Goal: Task Accomplishment & Management: Manage account settings

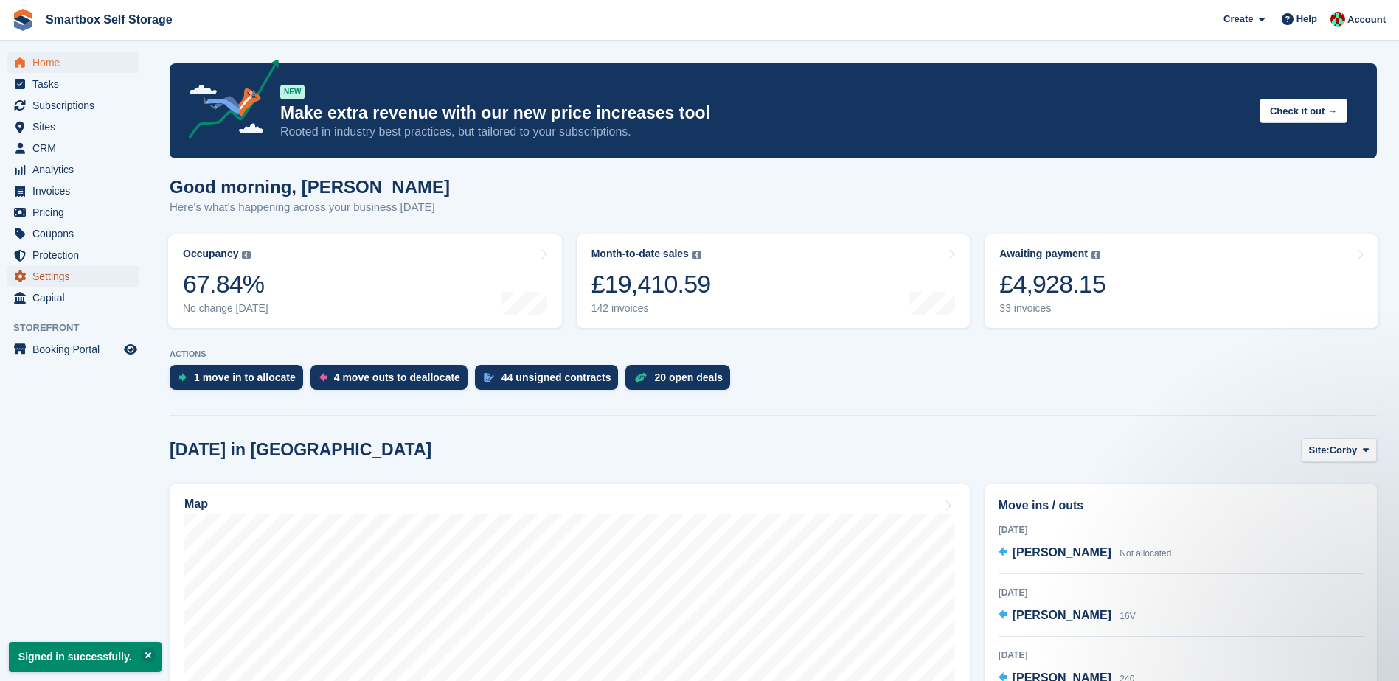
click at [57, 280] on span "Settings" at bounding box center [76, 276] width 88 height 21
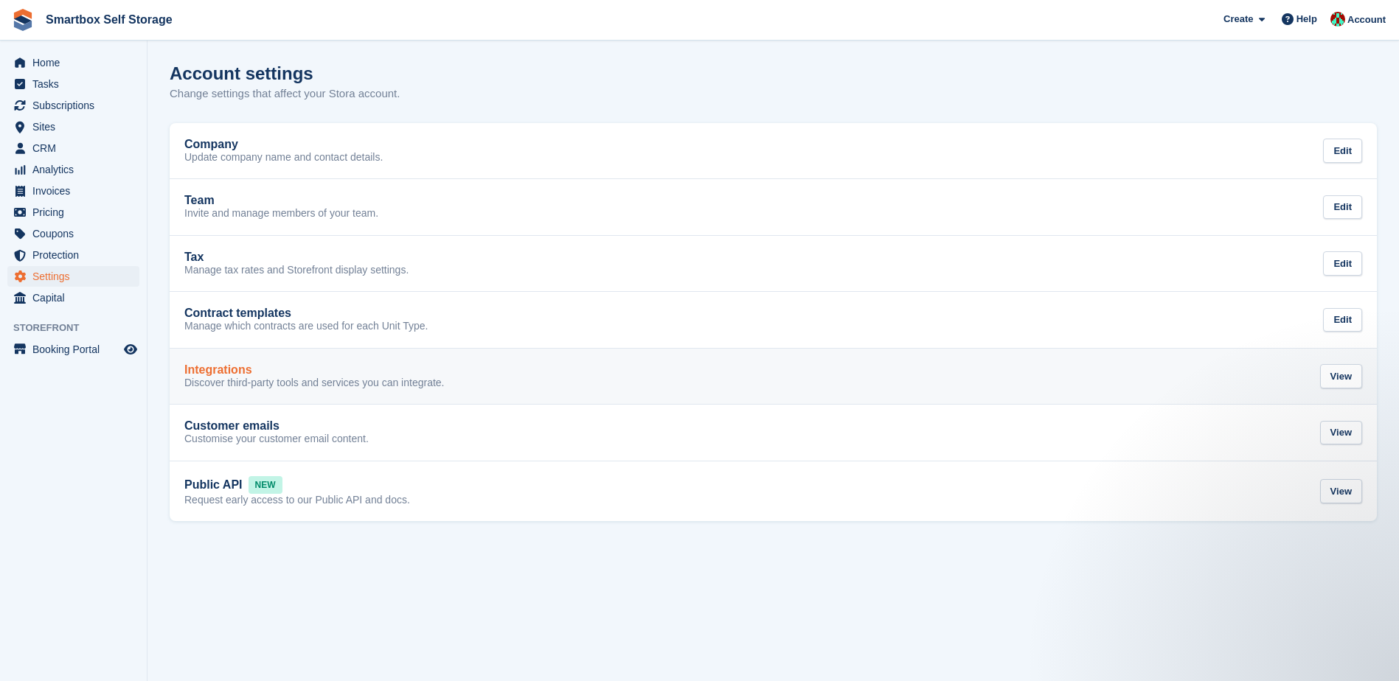
click at [243, 384] on p "Discover third-party tools and services you can integrate." at bounding box center [314, 383] width 260 height 13
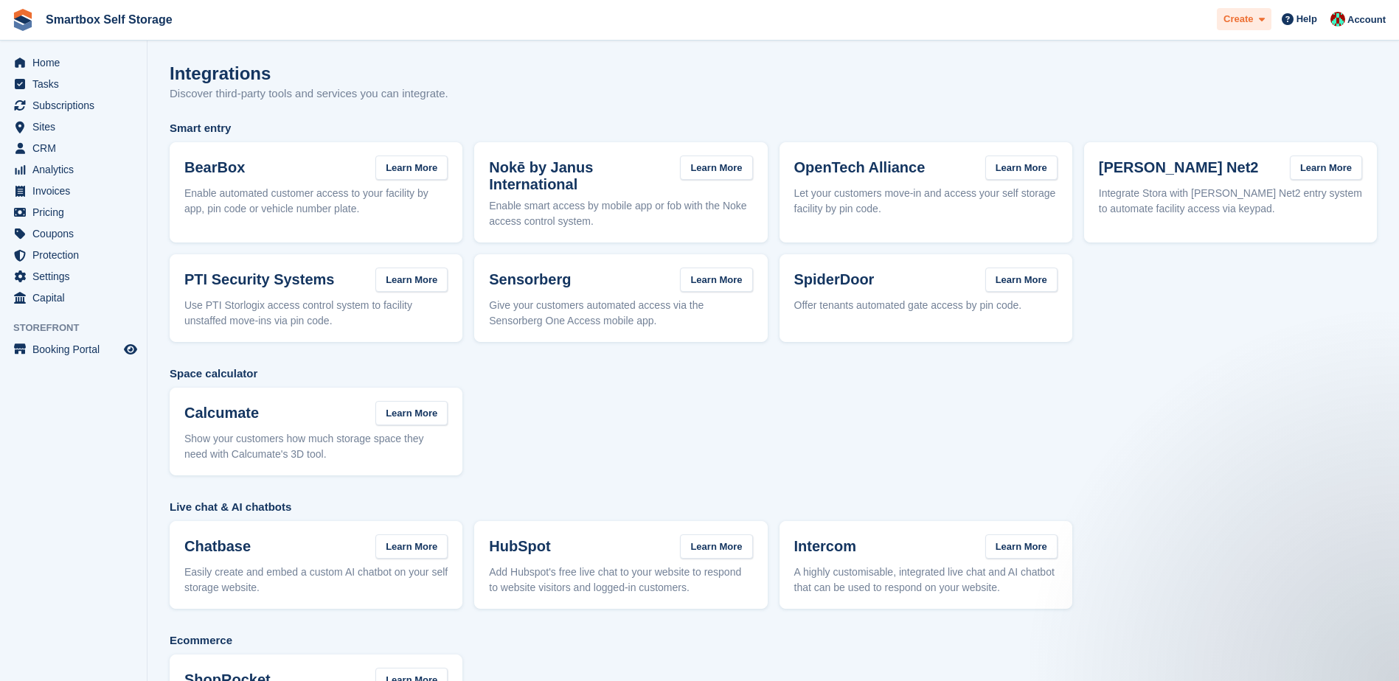
click at [1262, 15] on icon at bounding box center [1262, 20] width 6 height 10
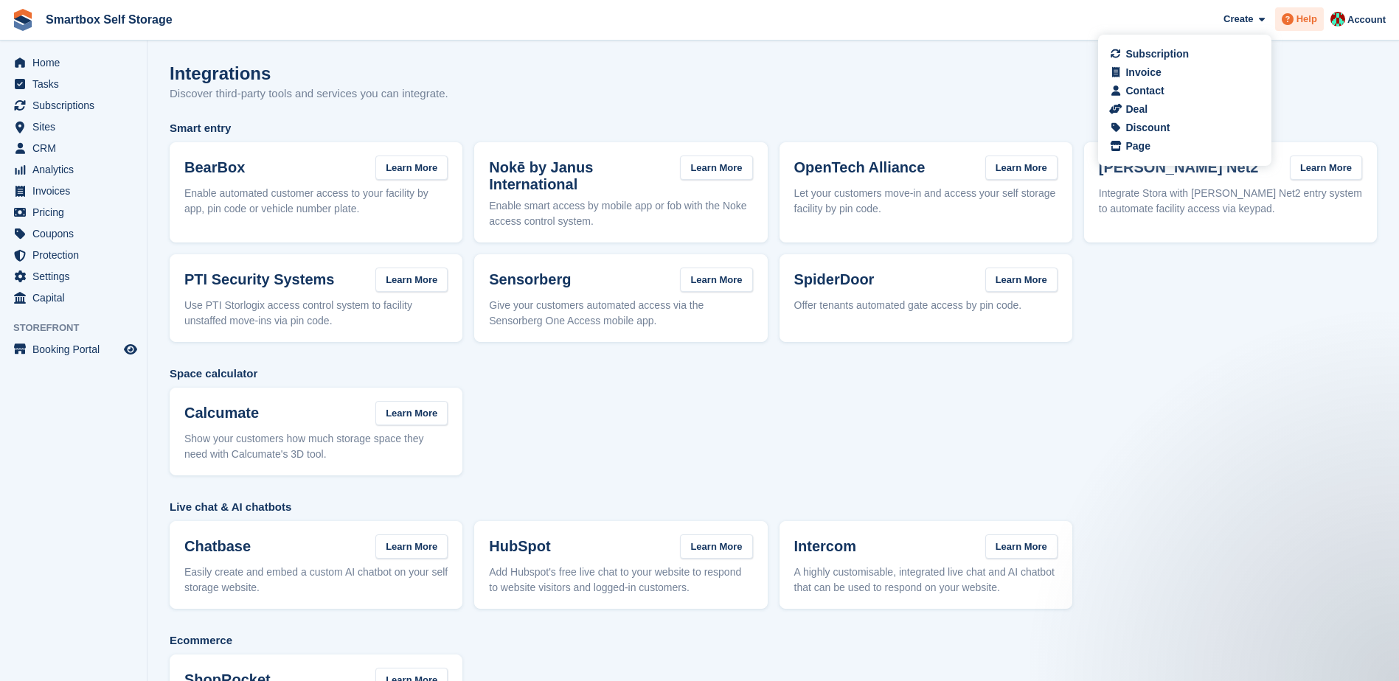
click at [1289, 14] on icon at bounding box center [1288, 19] width 12 height 12
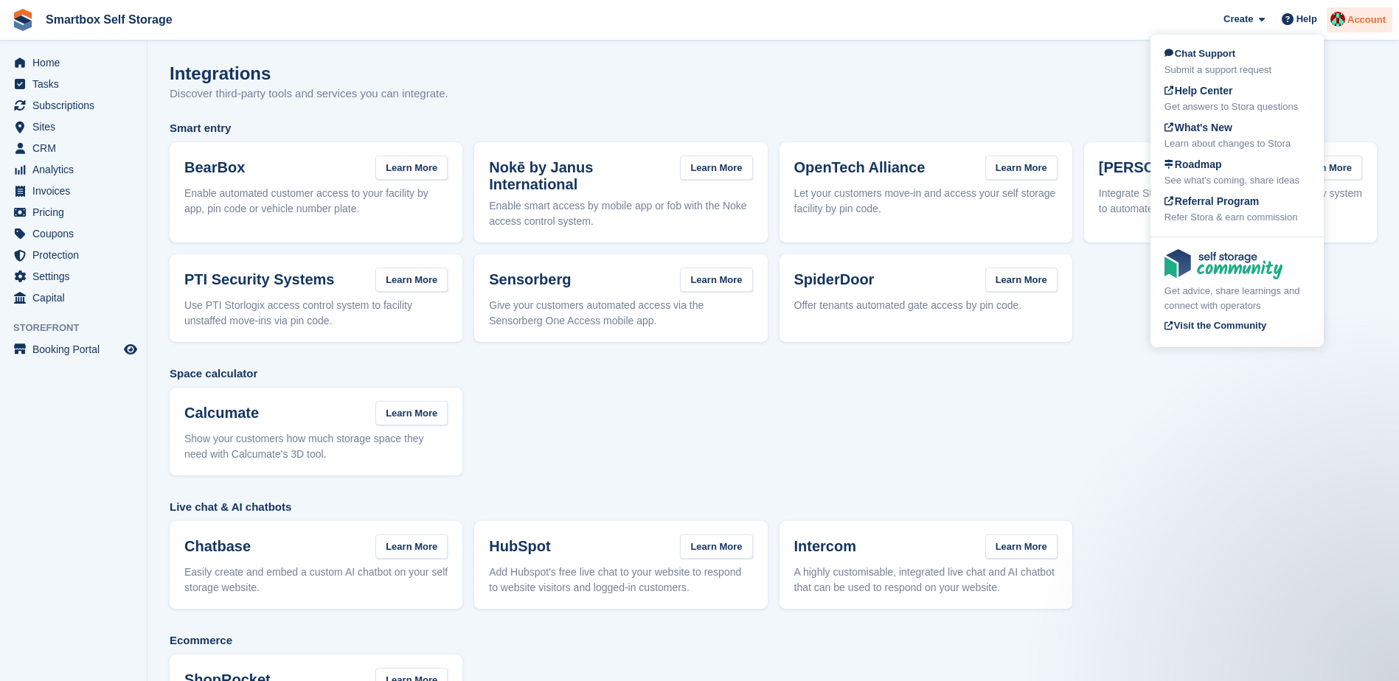
click at [1341, 23] on img at bounding box center [1337, 19] width 15 height 15
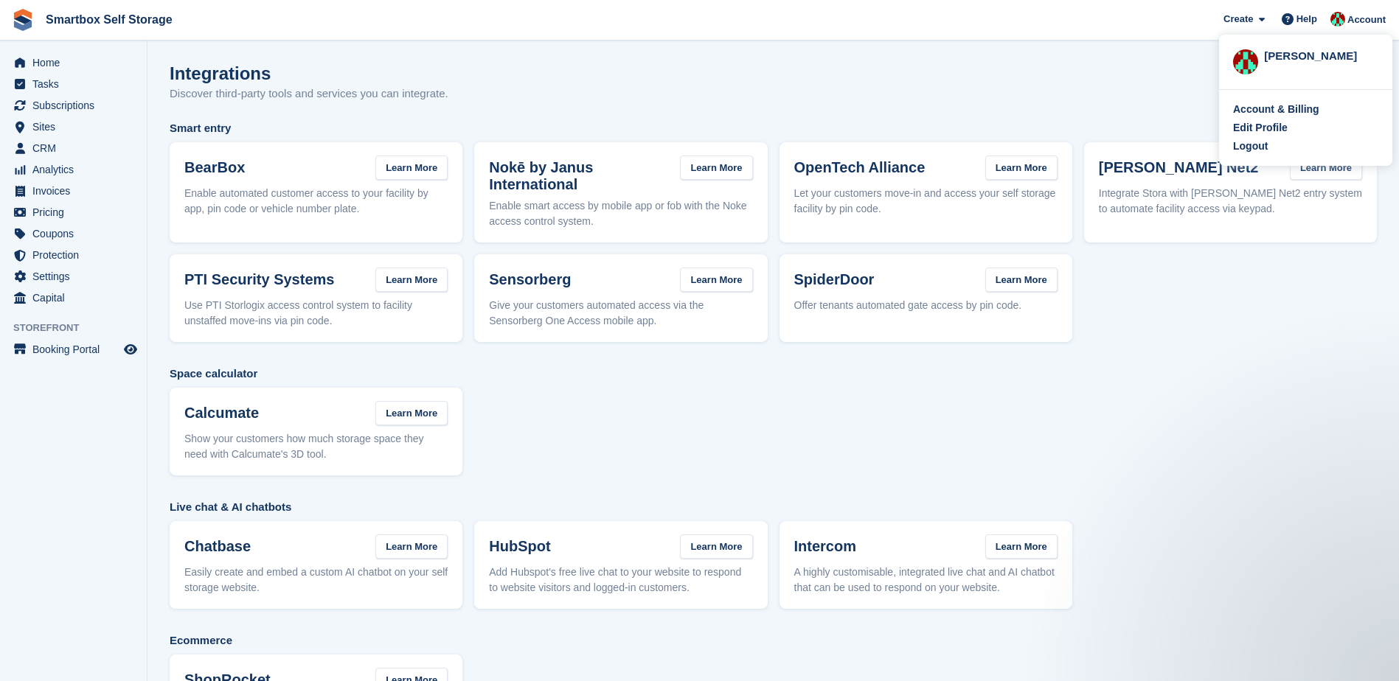
drag, startPoint x: 718, startPoint y: 67, endPoint x: 678, endPoint y: 60, distance: 40.4
click at [717, 67] on div "Integrations Discover third-party tools and services you can integrate." at bounding box center [773, 91] width 1207 height 57
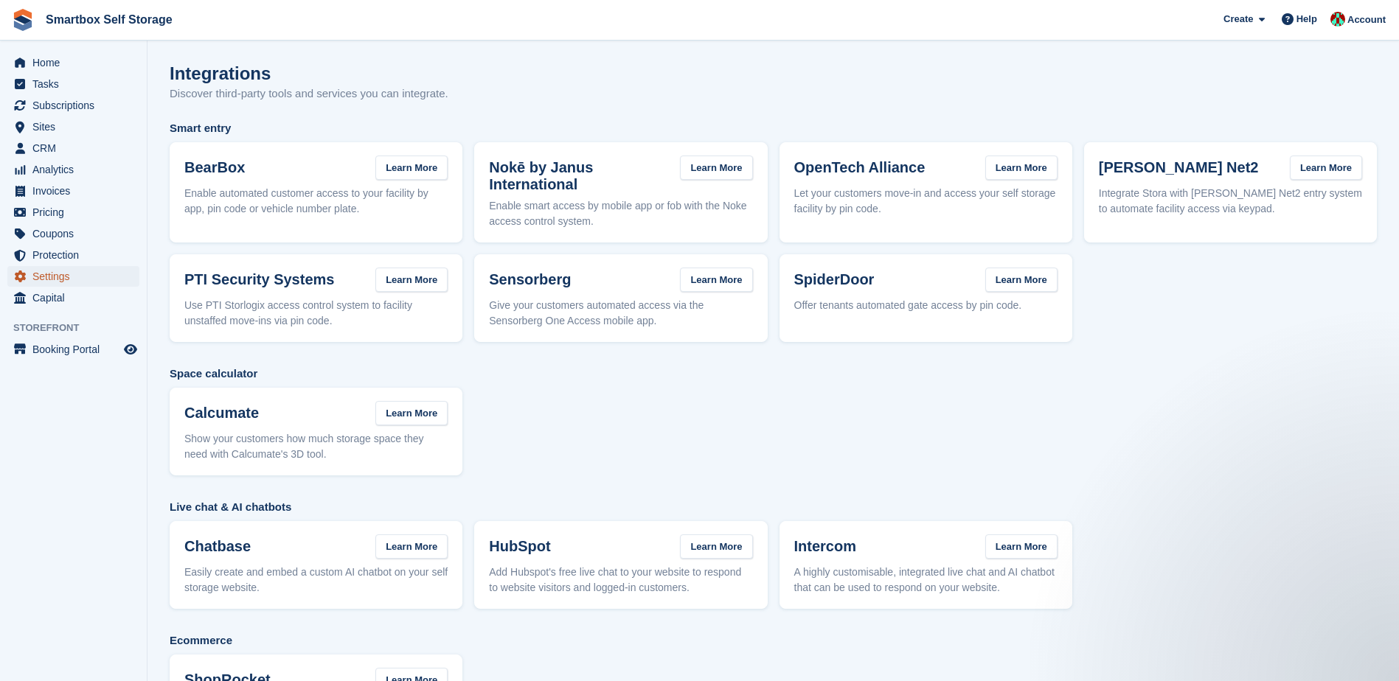
click at [58, 271] on span "Settings" at bounding box center [76, 276] width 88 height 21
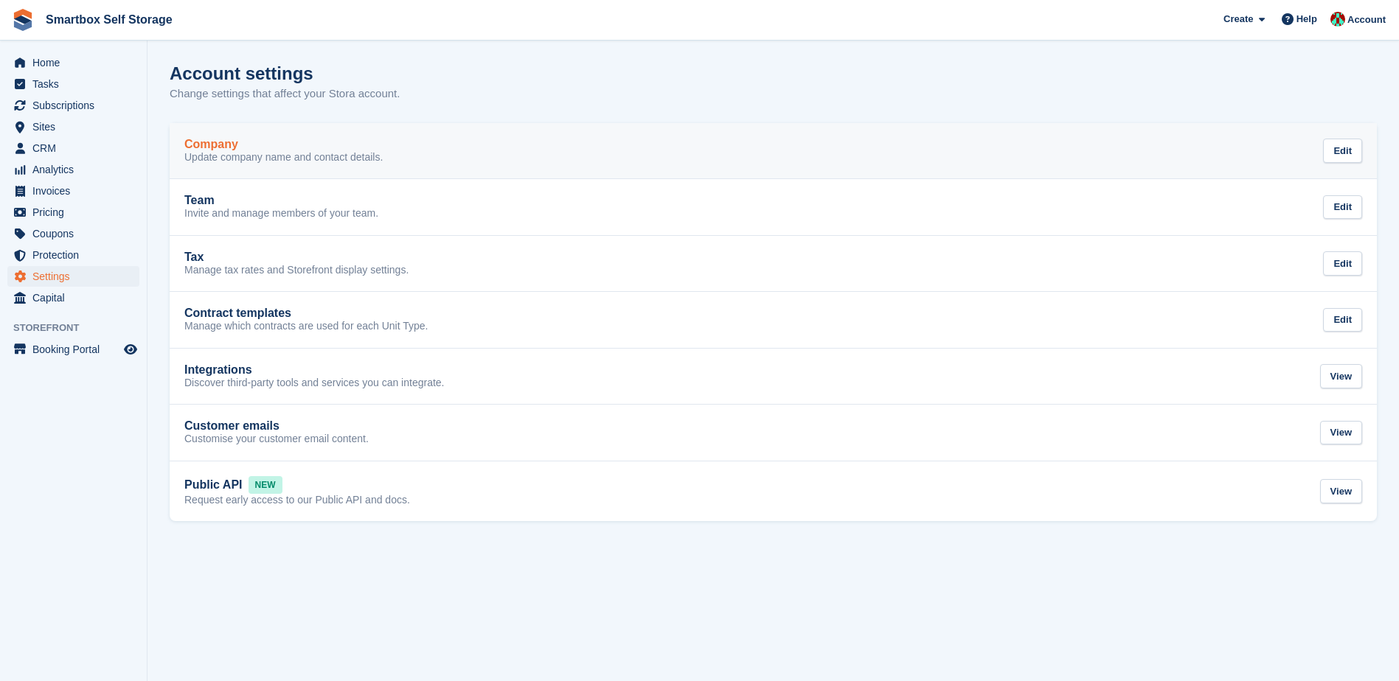
click at [296, 167] on link "Company Update company name and contact details. Edit" at bounding box center [773, 151] width 1207 height 56
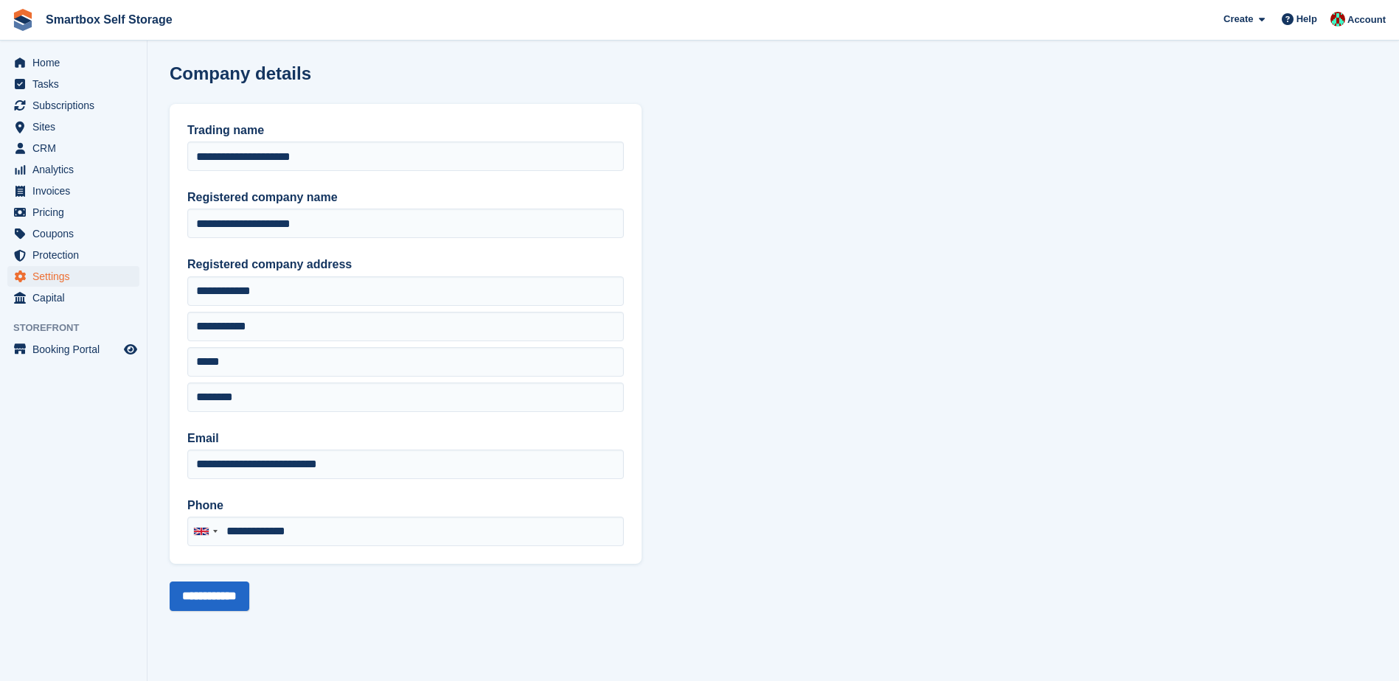
type input "**********"
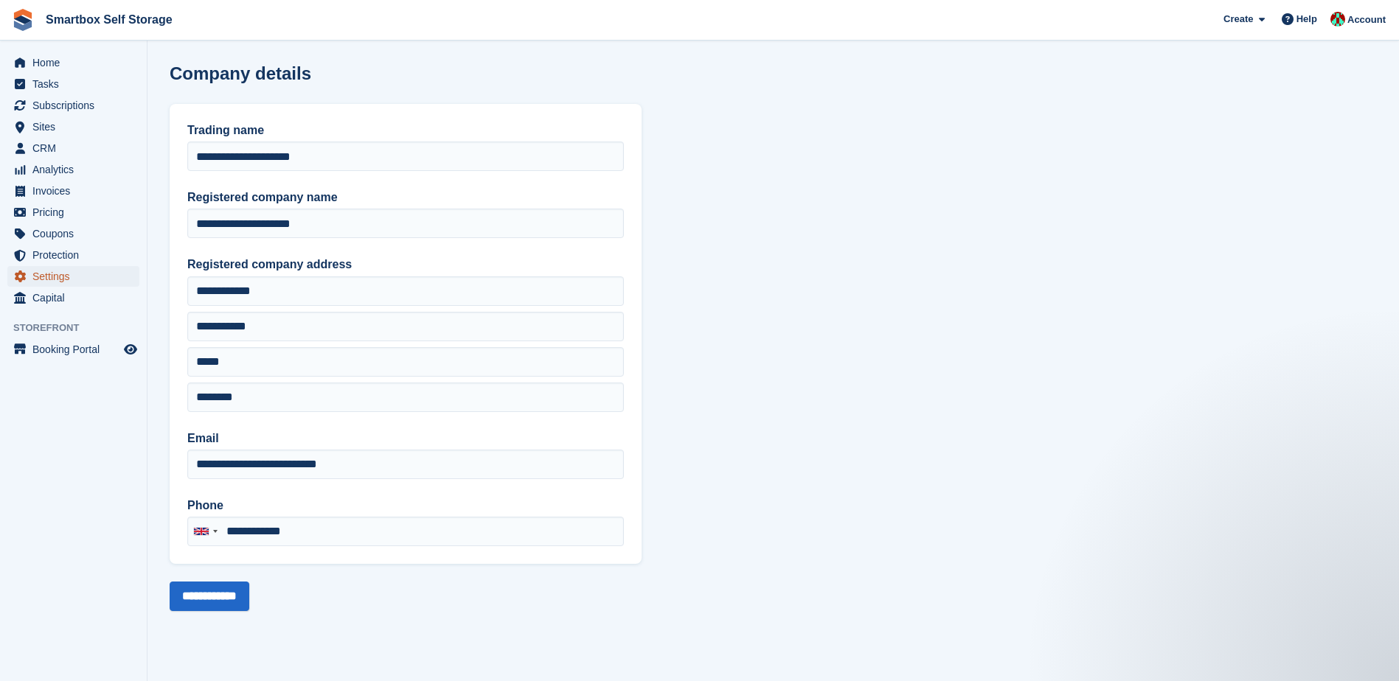
click at [63, 280] on span "Settings" at bounding box center [76, 276] width 88 height 21
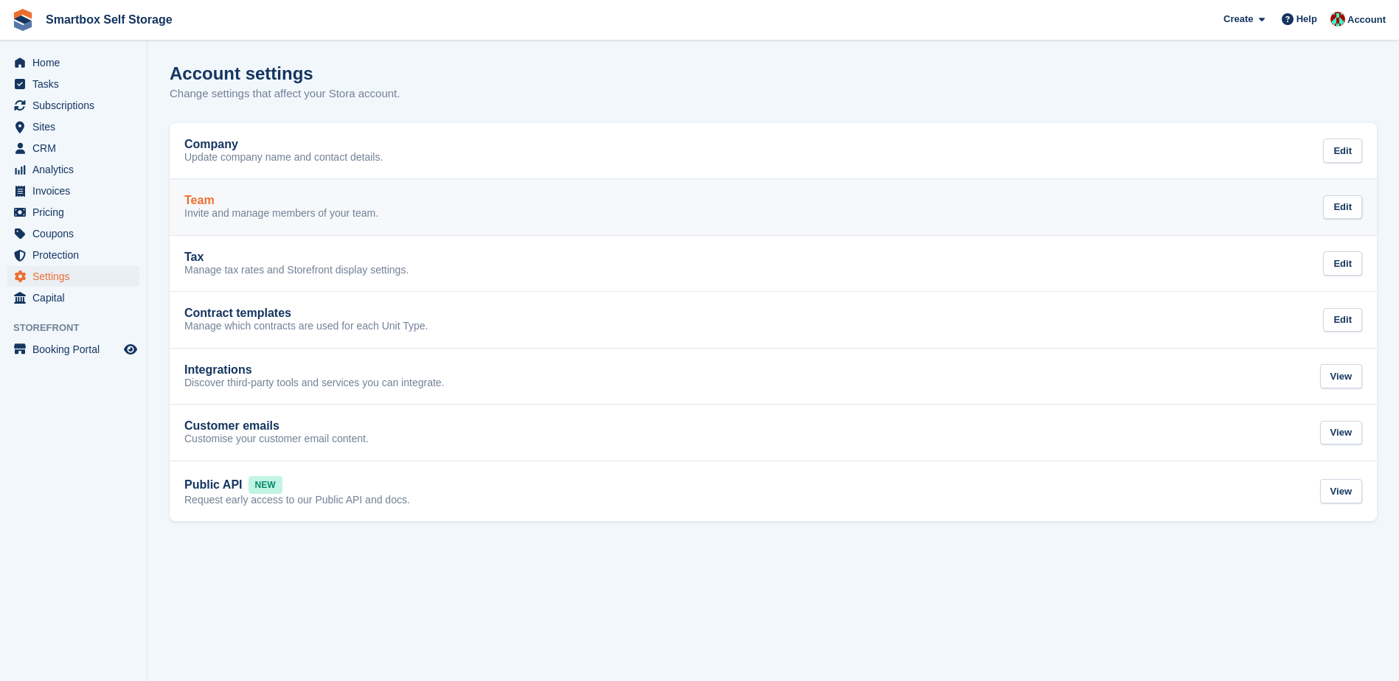
click at [246, 205] on div "Team" at bounding box center [281, 200] width 194 height 13
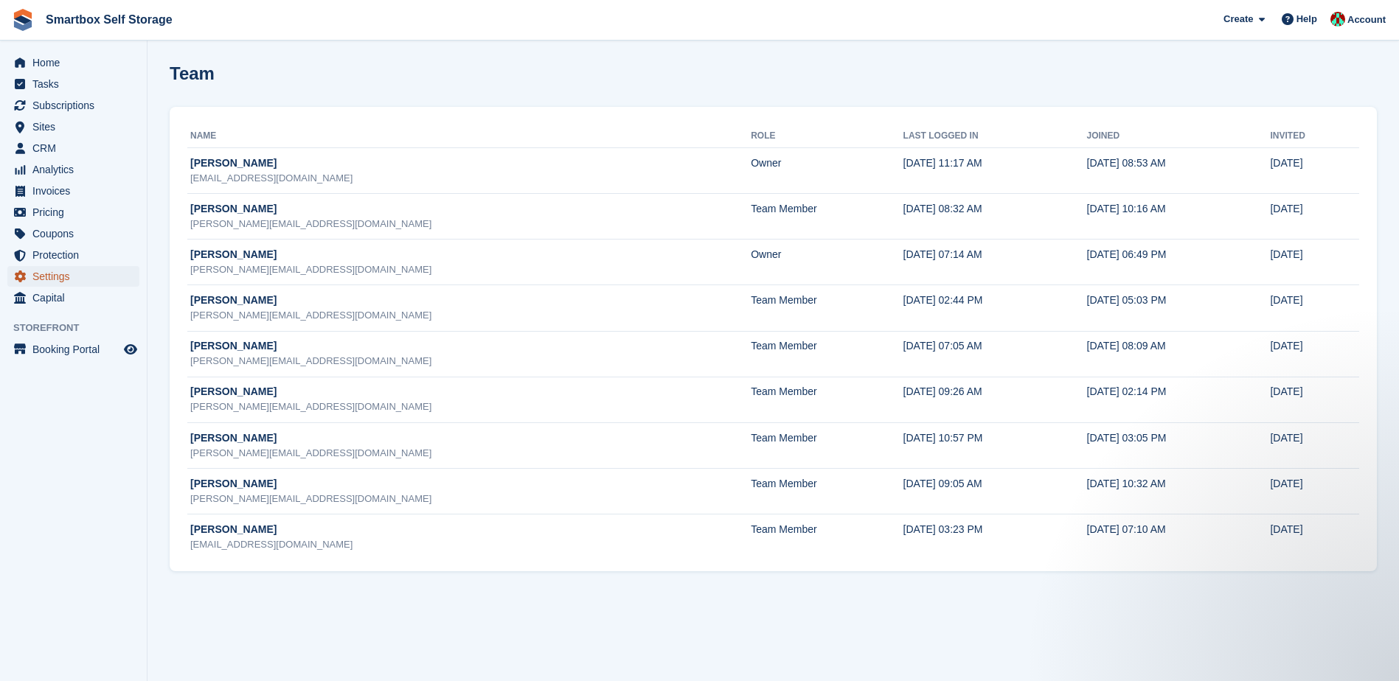
click at [48, 278] on span "Settings" at bounding box center [76, 276] width 88 height 21
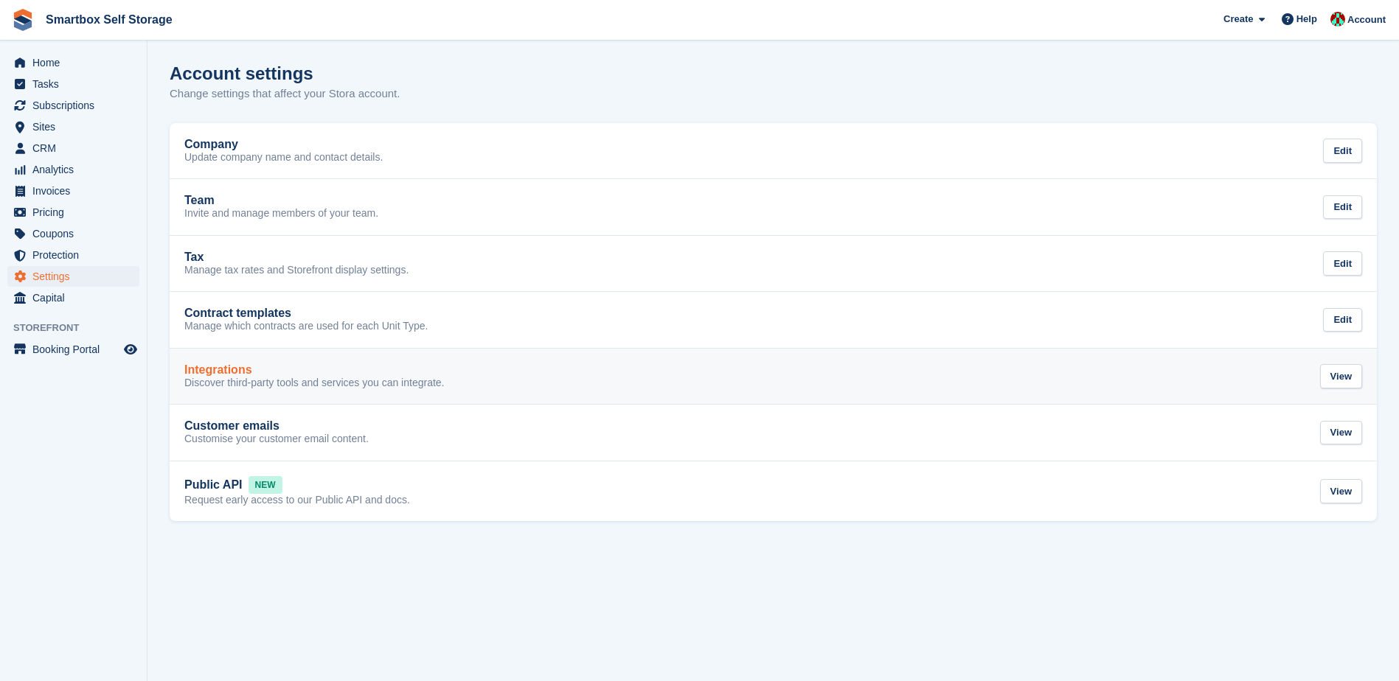
click at [316, 386] on p "Discover third-party tools and services you can integrate." at bounding box center [314, 383] width 260 height 13
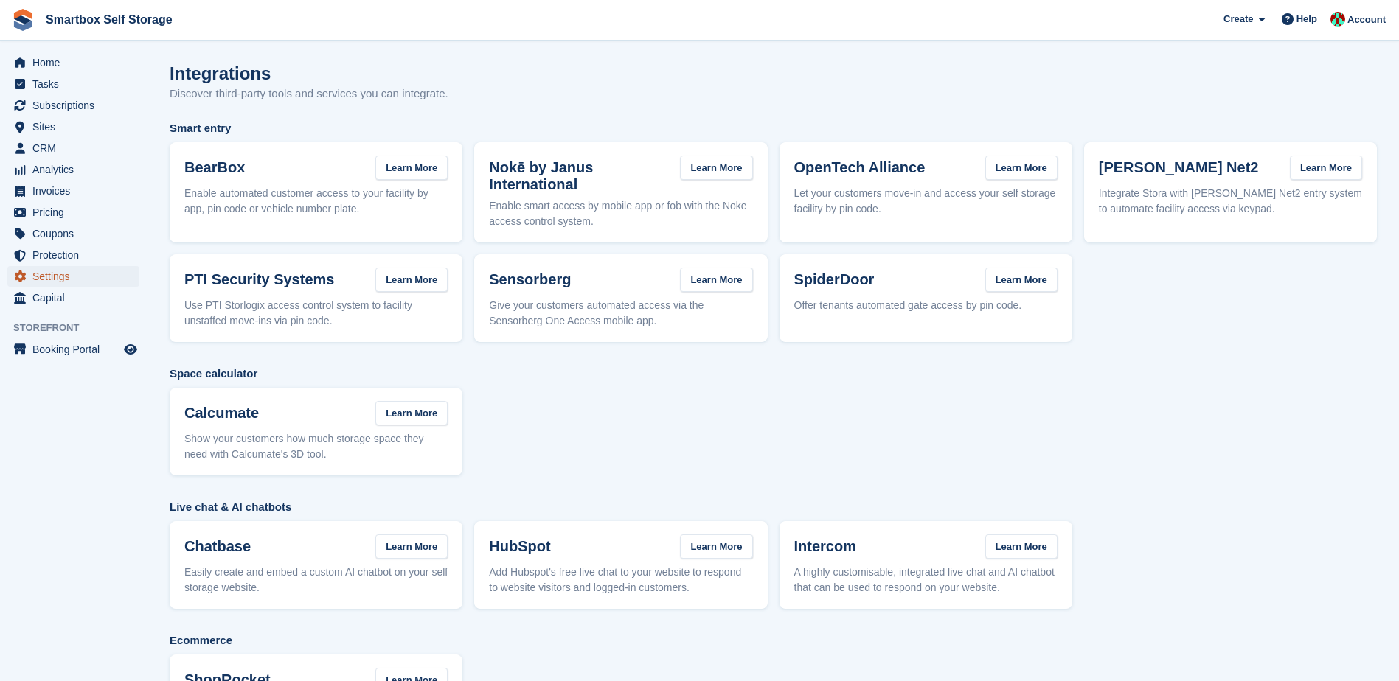
click at [67, 277] on span "Settings" at bounding box center [76, 276] width 88 height 21
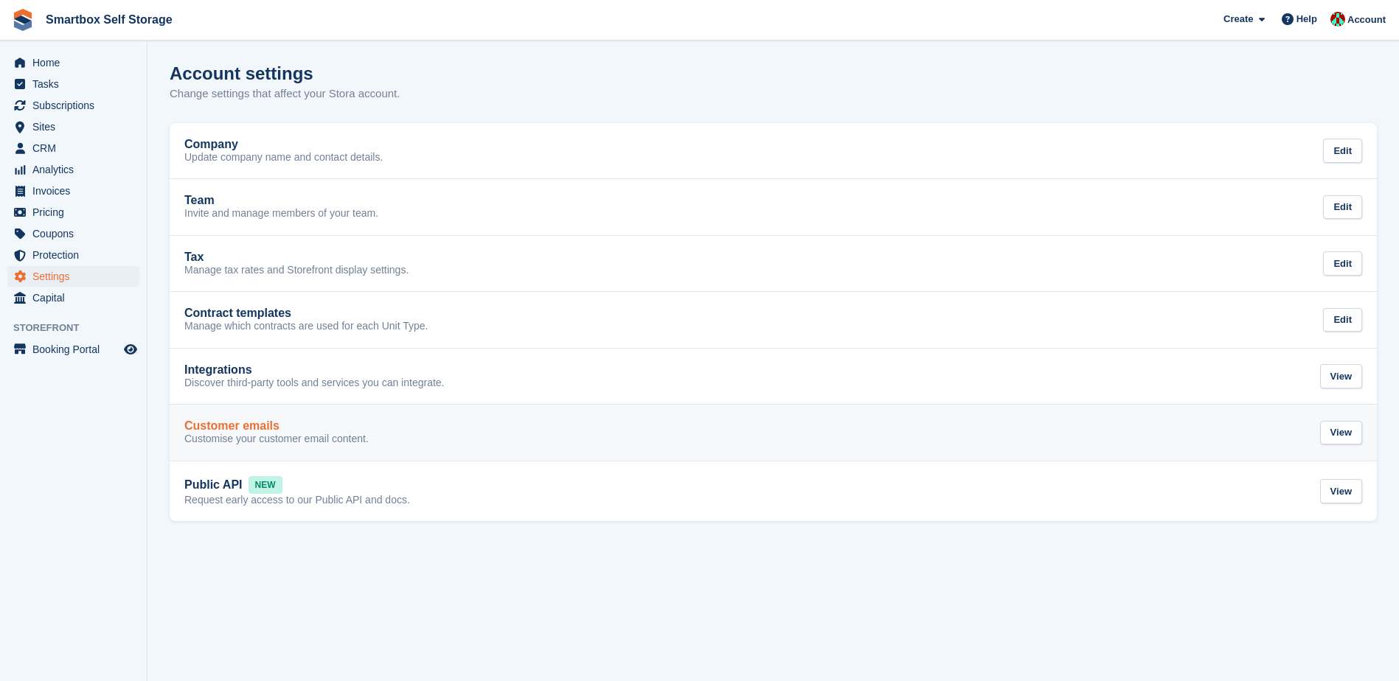
click at [376, 437] on div "Customer emails Customise your customer email content. View" at bounding box center [773, 433] width 1178 height 27
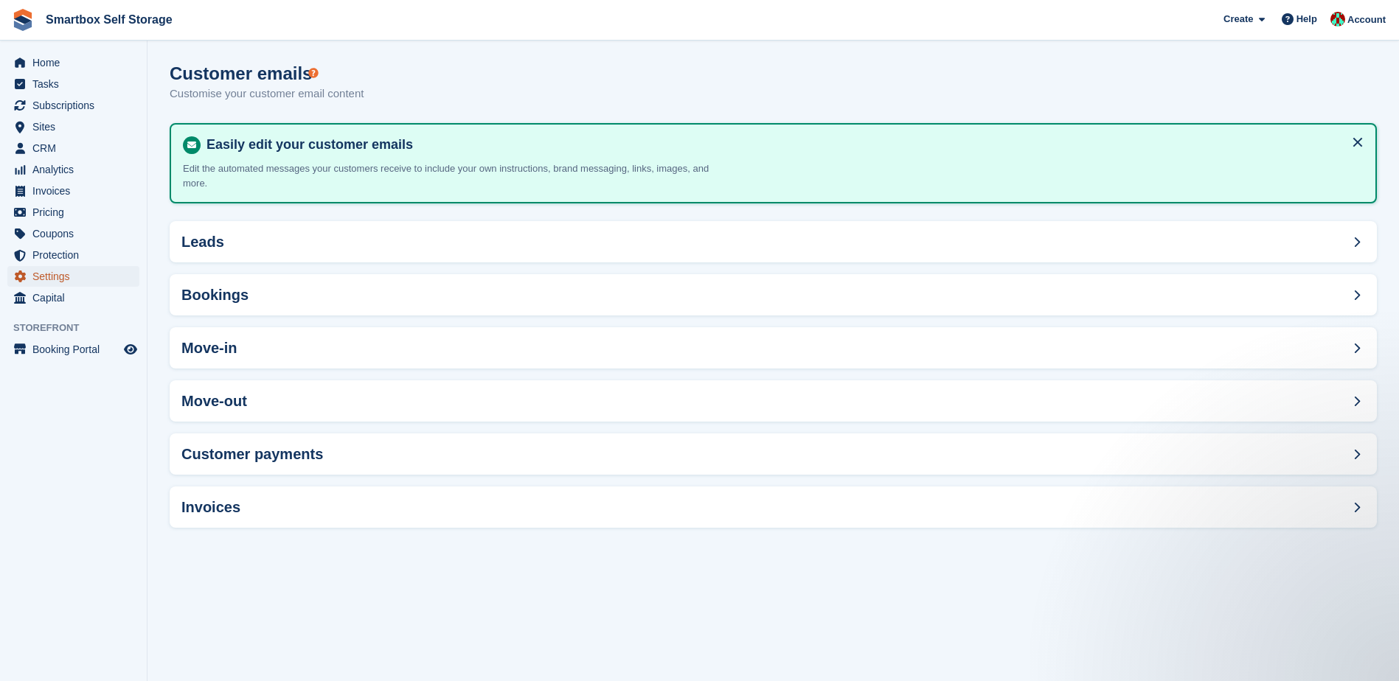
click at [77, 278] on span "Settings" at bounding box center [76, 276] width 88 height 21
